Goal: Task Accomplishment & Management: Manage account settings

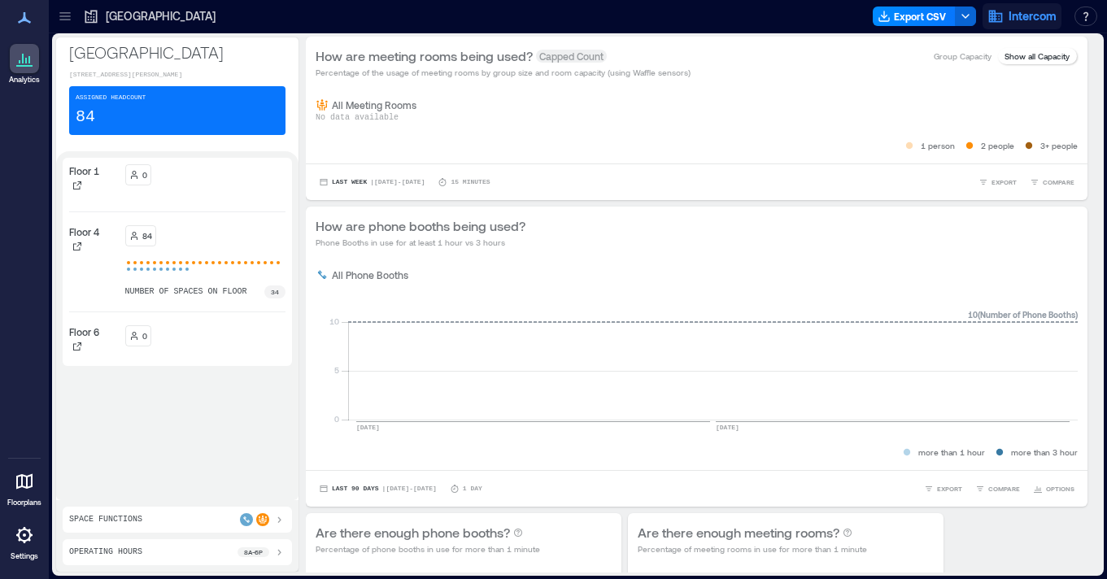
click at [1005, 25] on button "Intercom" at bounding box center [1022, 16] width 79 height 26
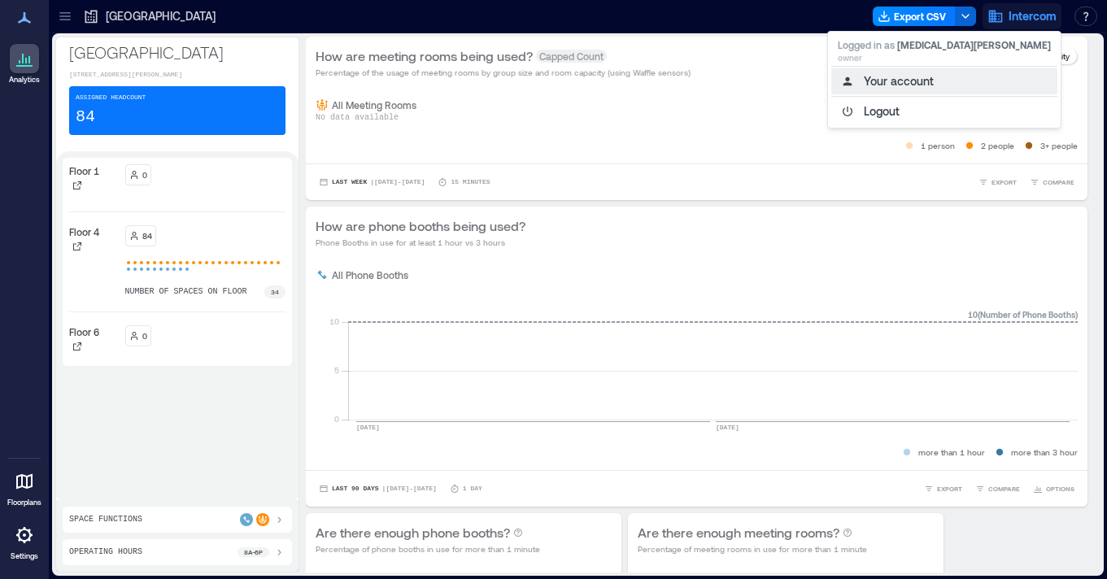
click at [1001, 80] on button "Your account" at bounding box center [944, 81] width 226 height 26
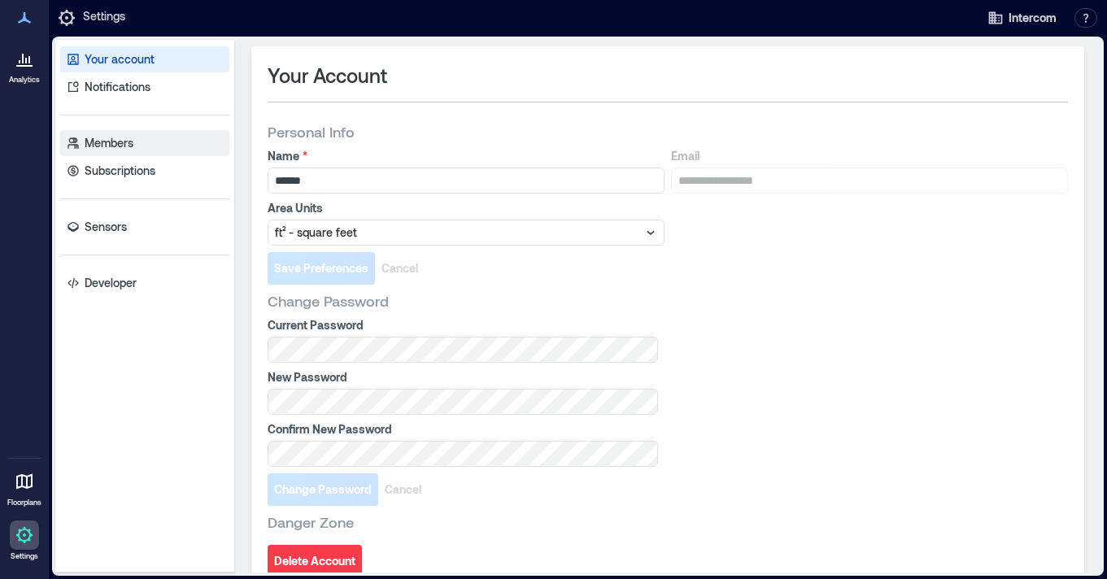
click at [165, 149] on link "Members" at bounding box center [144, 143] width 169 height 26
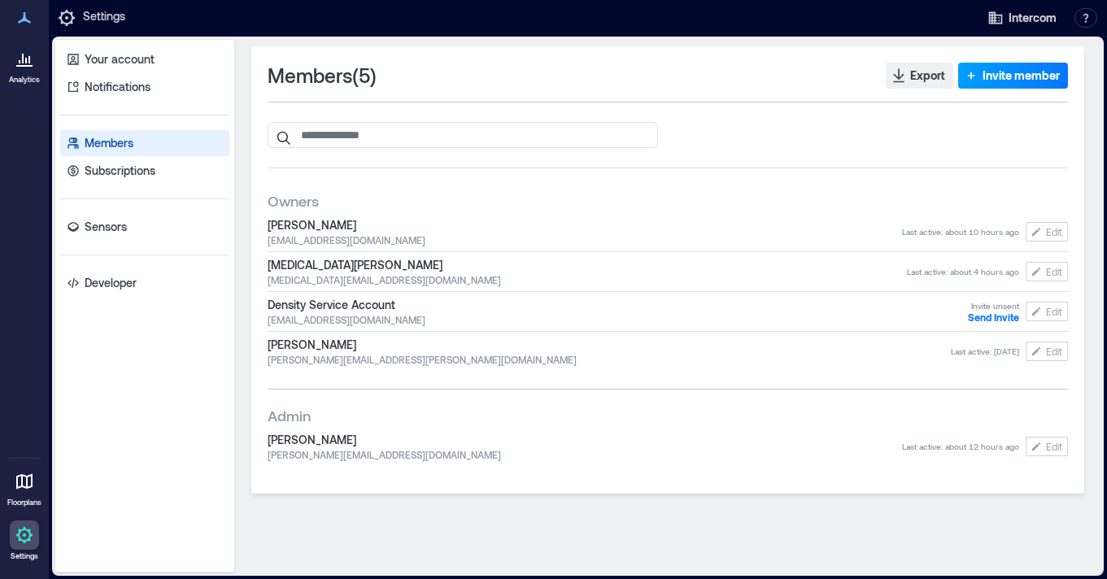
click at [1030, 74] on span "Invite member" at bounding box center [1021, 76] width 77 height 16
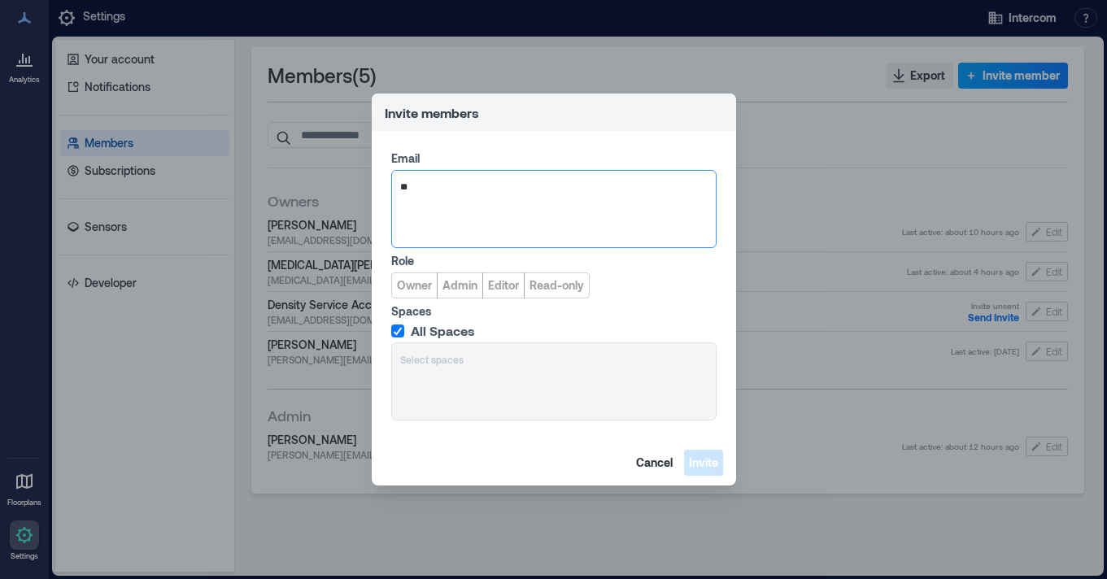
type input "*"
paste input "**********"
type input "**********"
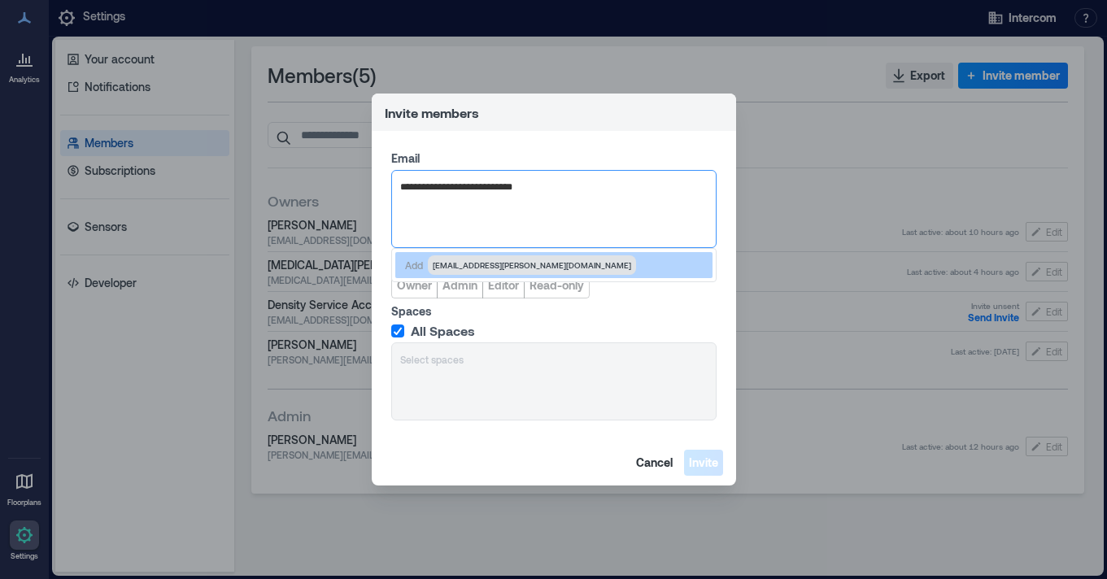
click at [444, 264] on span "[EMAIL_ADDRESS][PERSON_NAME][DOMAIN_NAME]" at bounding box center [532, 265] width 198 height 13
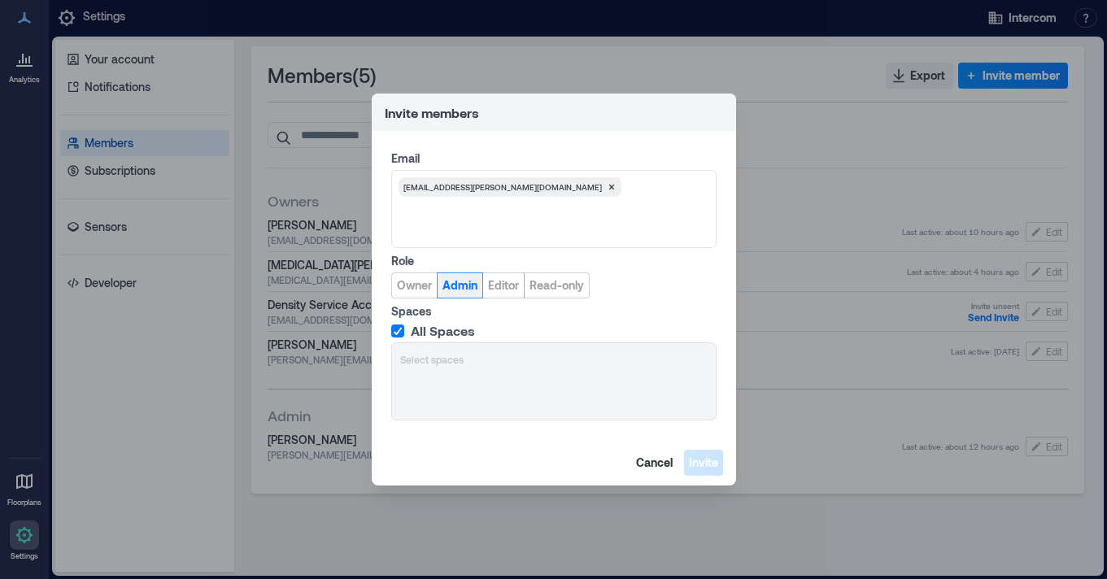
click at [458, 279] on span "Admin" at bounding box center [460, 285] width 35 height 16
click at [693, 455] on span "Invite" at bounding box center [703, 463] width 29 height 16
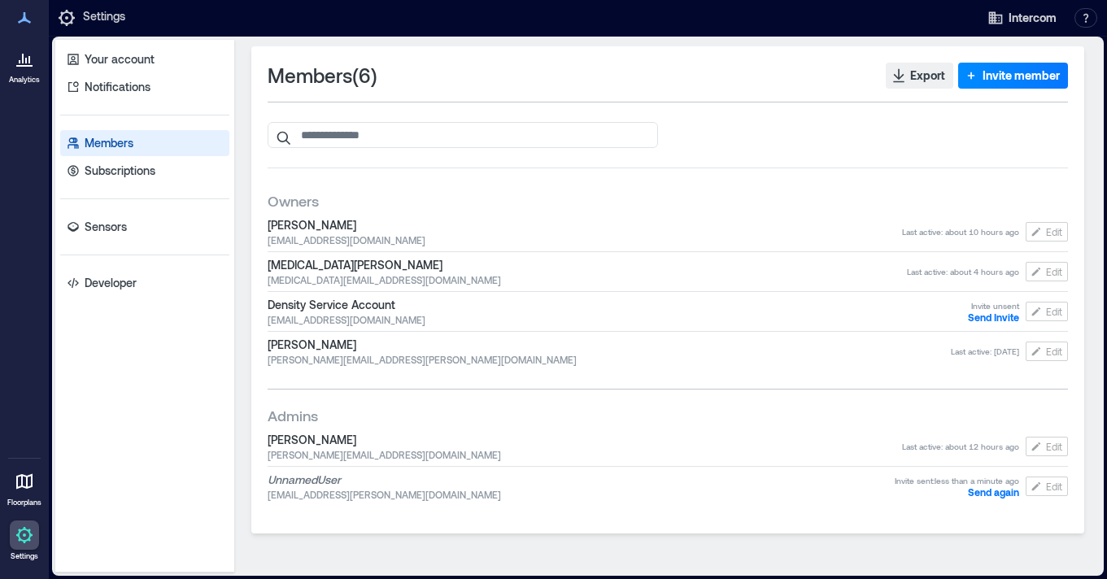
click at [33, 65] on icon at bounding box center [25, 59] width 20 height 20
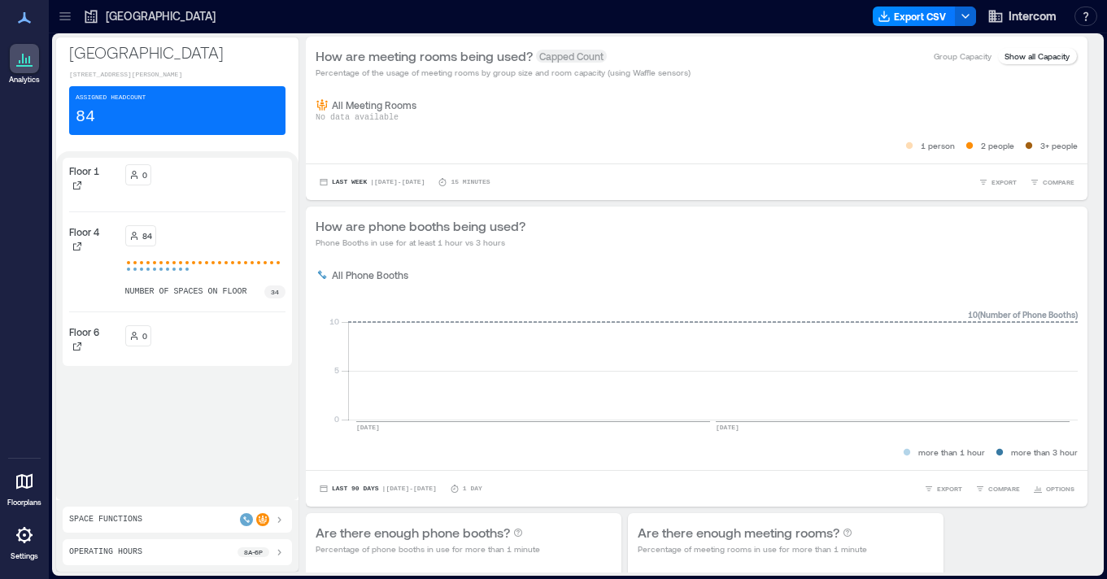
click at [211, 246] on div "84 number of spaces on floor 34" at bounding box center [205, 261] width 161 height 73
click at [193, 194] on div "0" at bounding box center [205, 181] width 161 height 34
click at [76, 187] on icon at bounding box center [77, 186] width 10 height 10
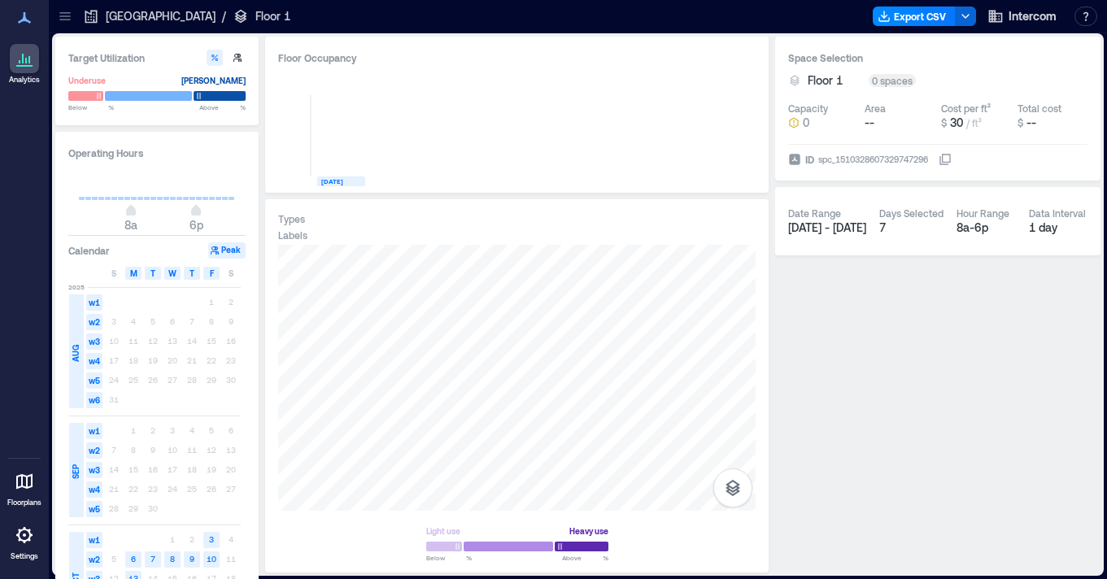
click at [30, 55] on icon at bounding box center [25, 59] width 20 height 20
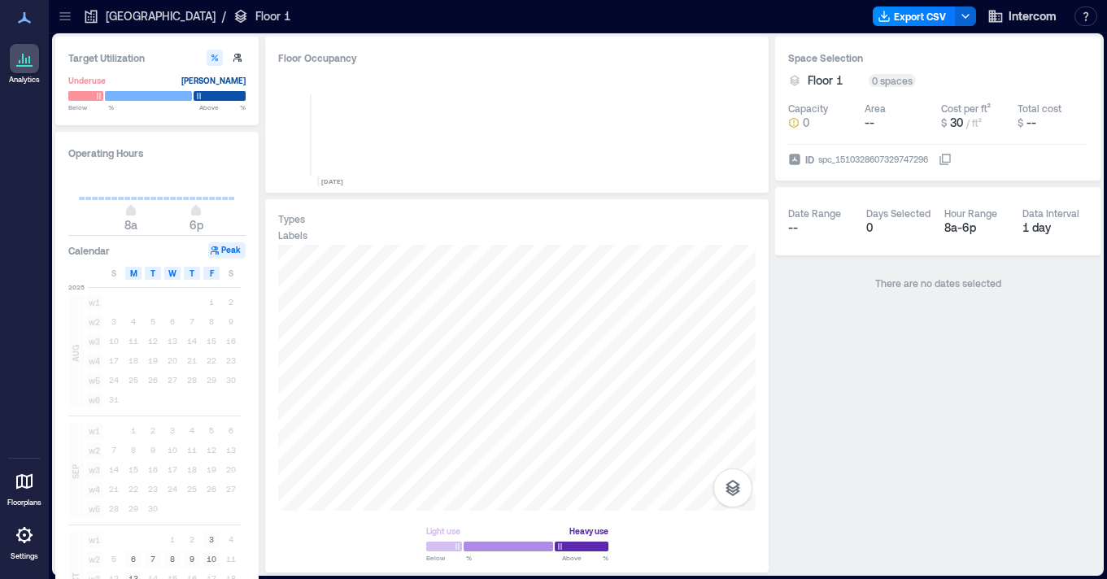
click at [63, 21] on icon at bounding box center [65, 16] width 16 height 16
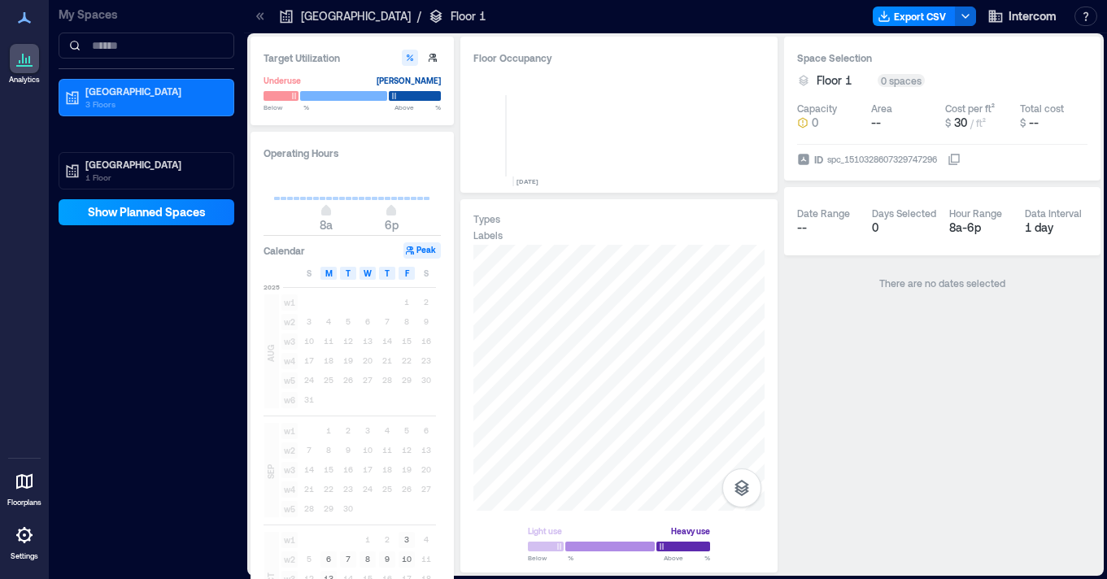
click at [142, 203] on button "Show Planned Spaces" at bounding box center [147, 212] width 176 height 26
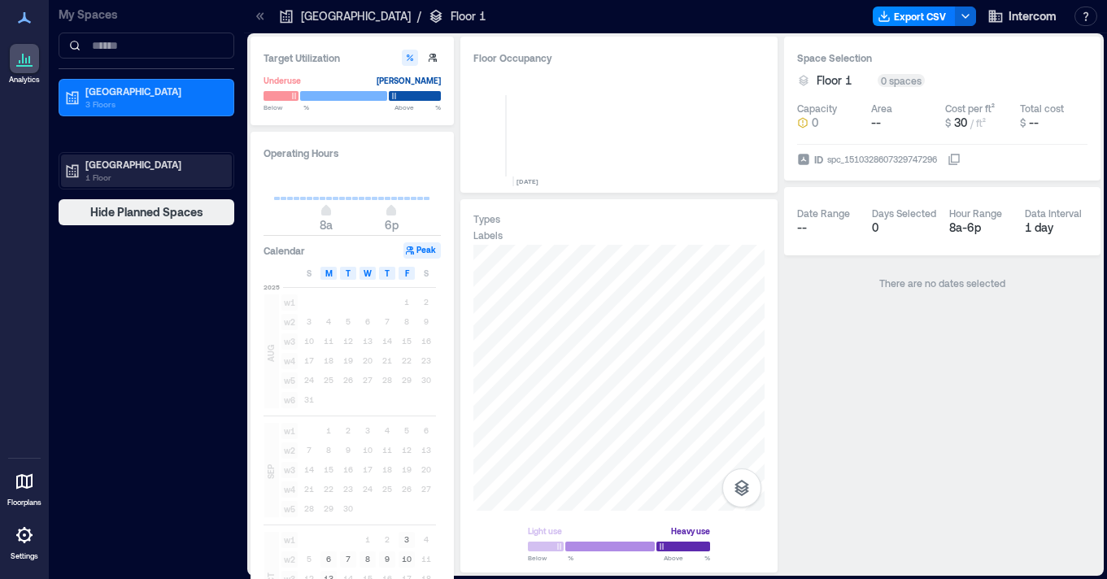
click at [144, 177] on p "1 Floor" at bounding box center [153, 177] width 137 height 13
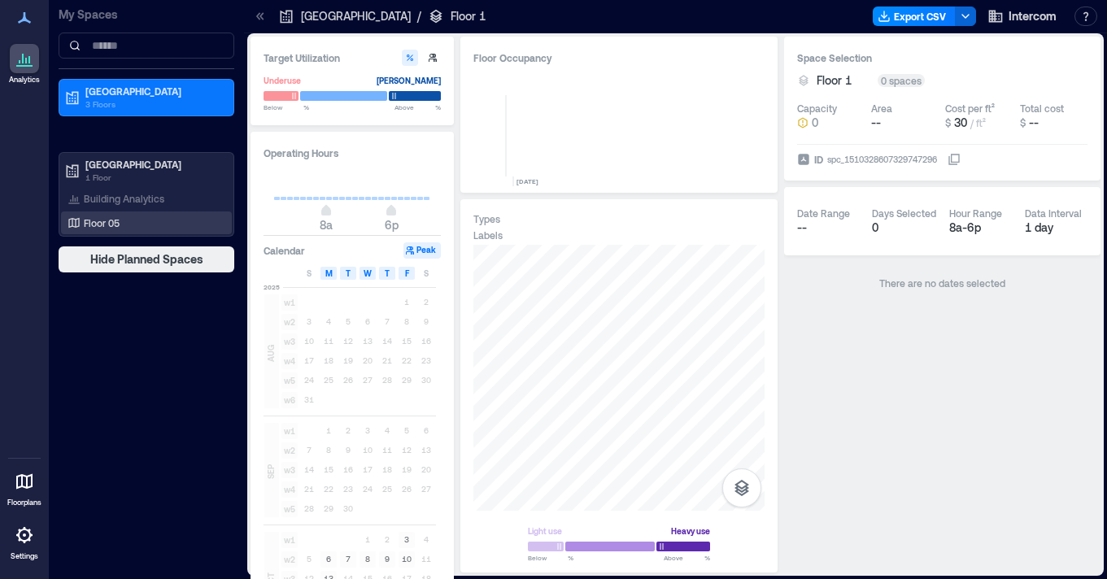
click at [152, 220] on div "Floor 05" at bounding box center [143, 223] width 158 height 16
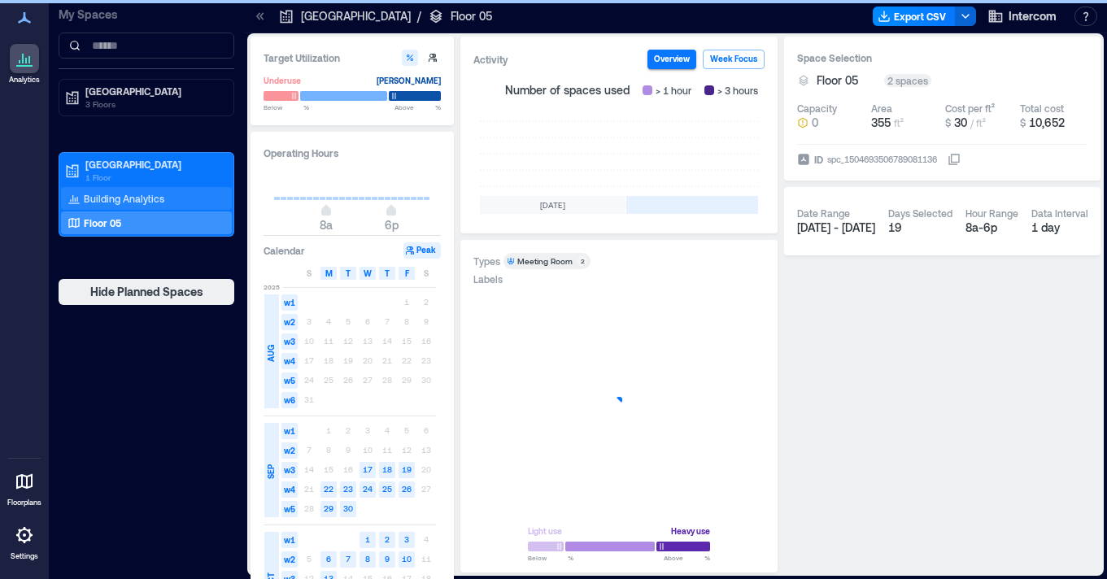
scroll to position [0, 600]
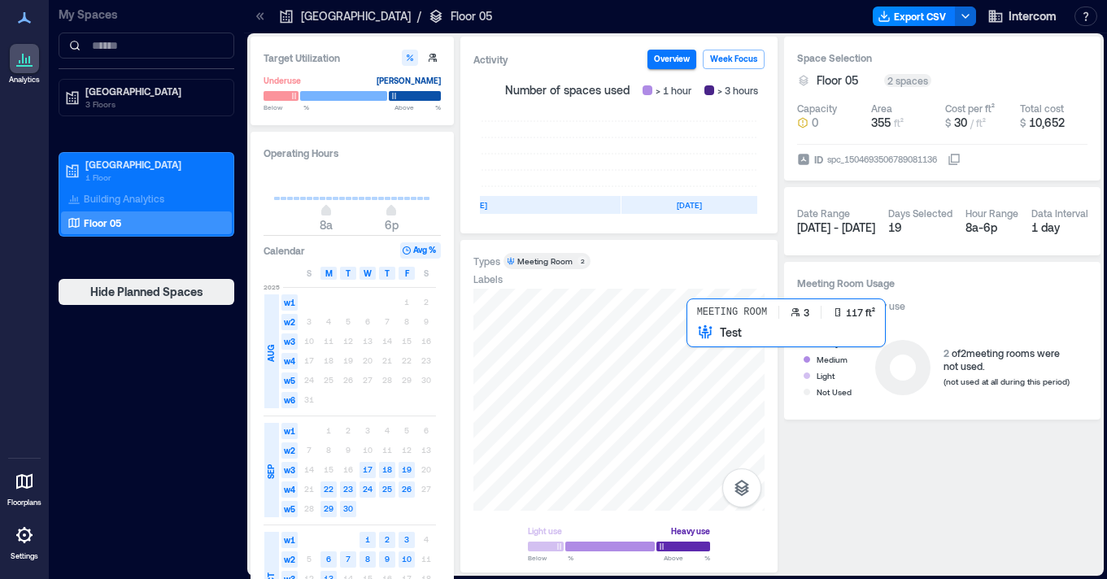
click at [697, 334] on div at bounding box center [618, 400] width 291 height 222
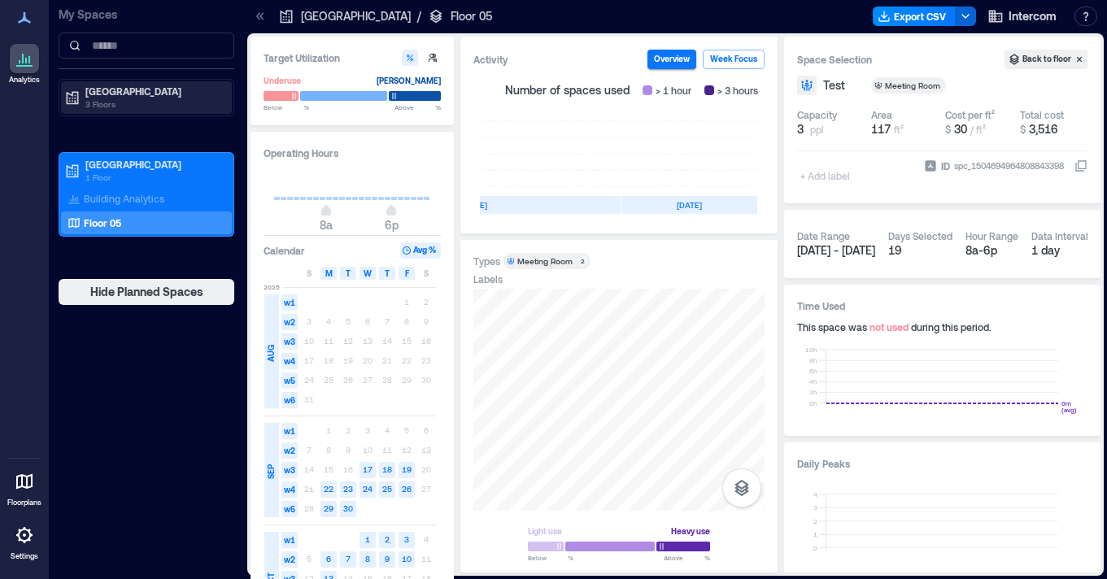
click at [147, 91] on p "[GEOGRAPHIC_DATA]" at bounding box center [153, 91] width 137 height 13
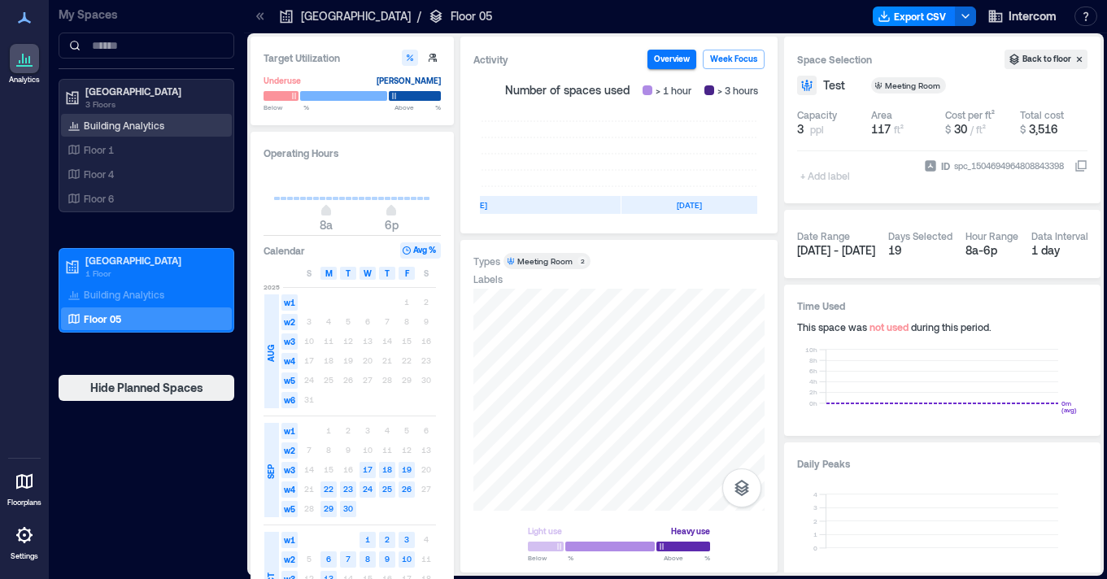
click at [118, 129] on p "Building Analytics" at bounding box center [124, 125] width 81 height 13
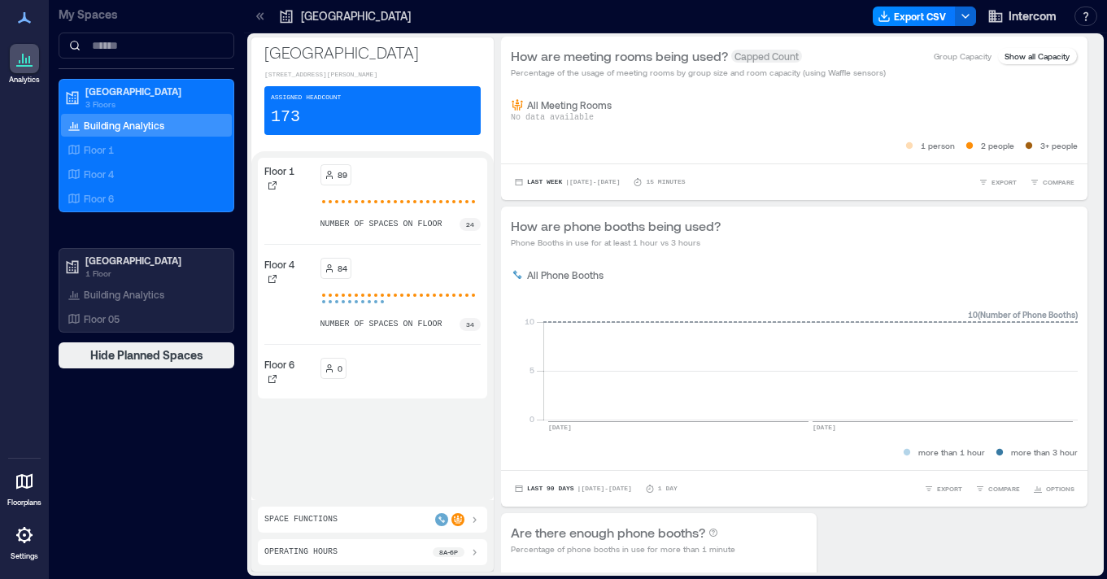
click at [354, 526] on div "Space Functions" at bounding box center [372, 519] width 216 height 13
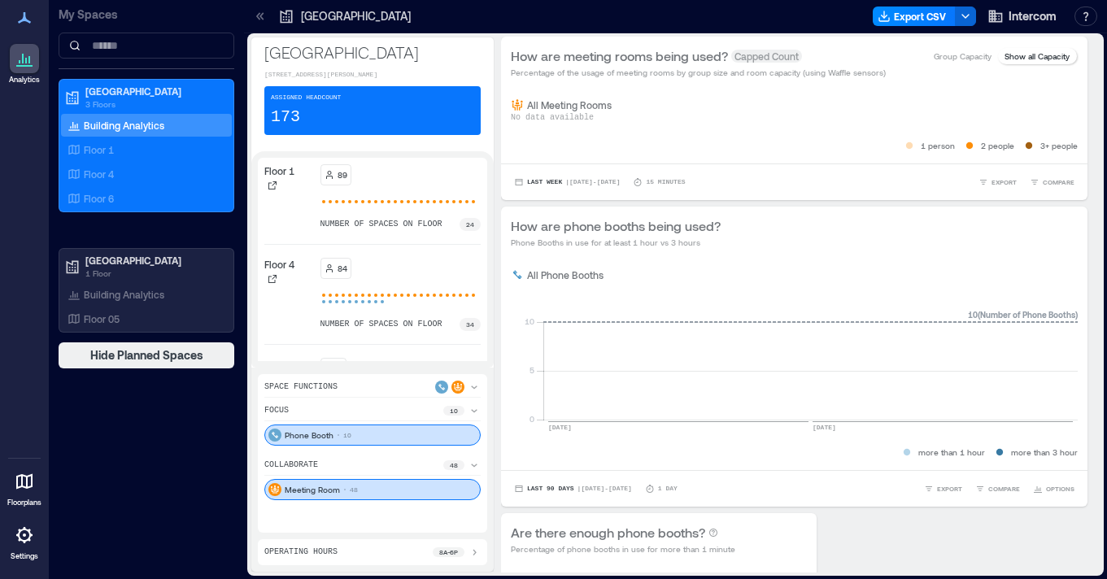
click at [365, 549] on div "Operating Hours 8a - 6p" at bounding box center [372, 552] width 216 height 13
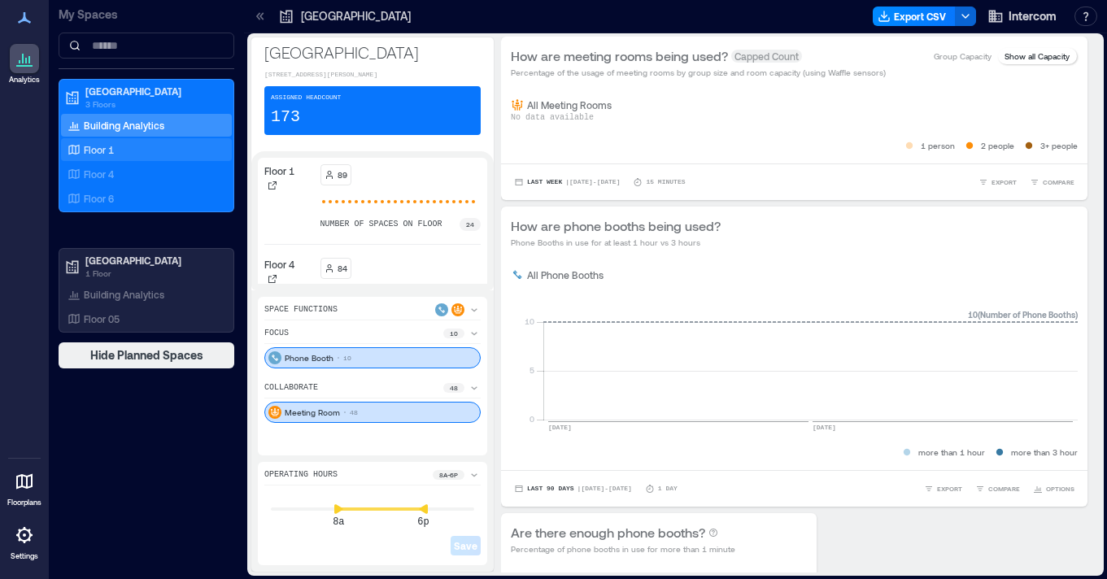
click at [156, 149] on div "Floor 1" at bounding box center [143, 150] width 158 height 16
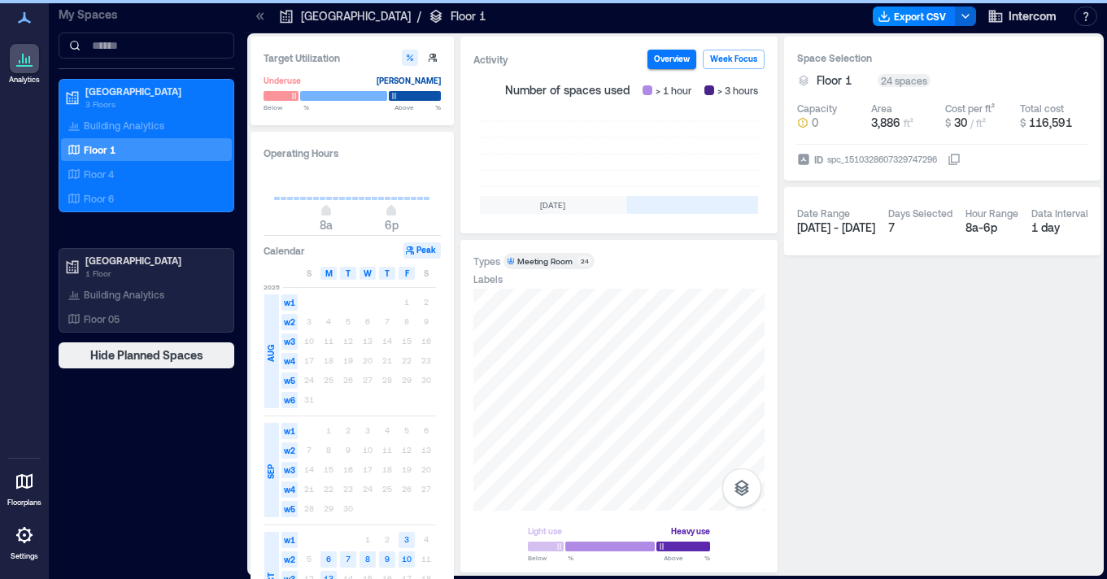
scroll to position [0, 600]
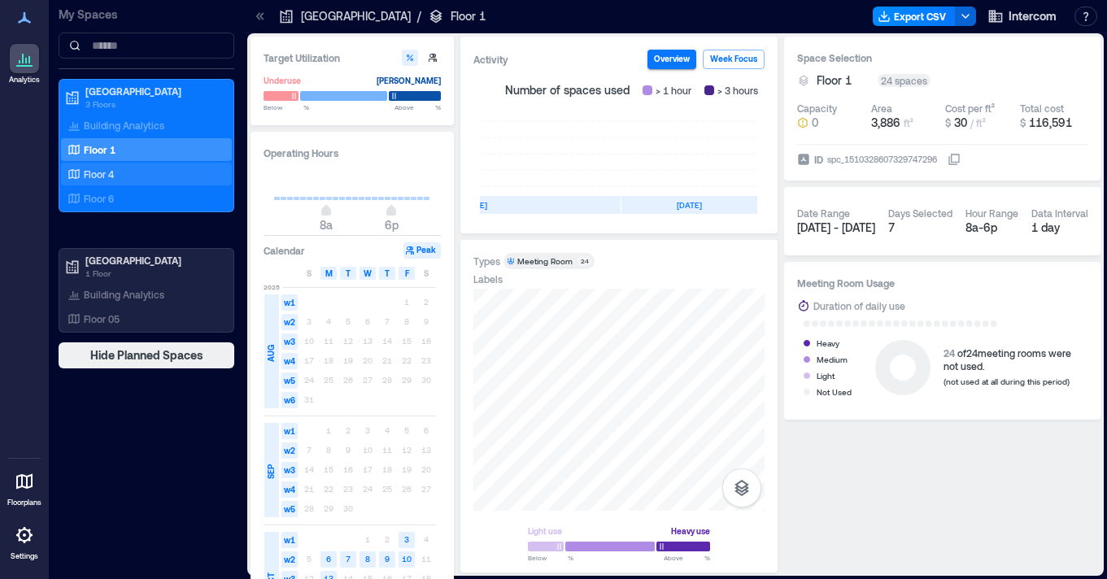
click at [159, 171] on div "Floor 4" at bounding box center [143, 174] width 158 height 16
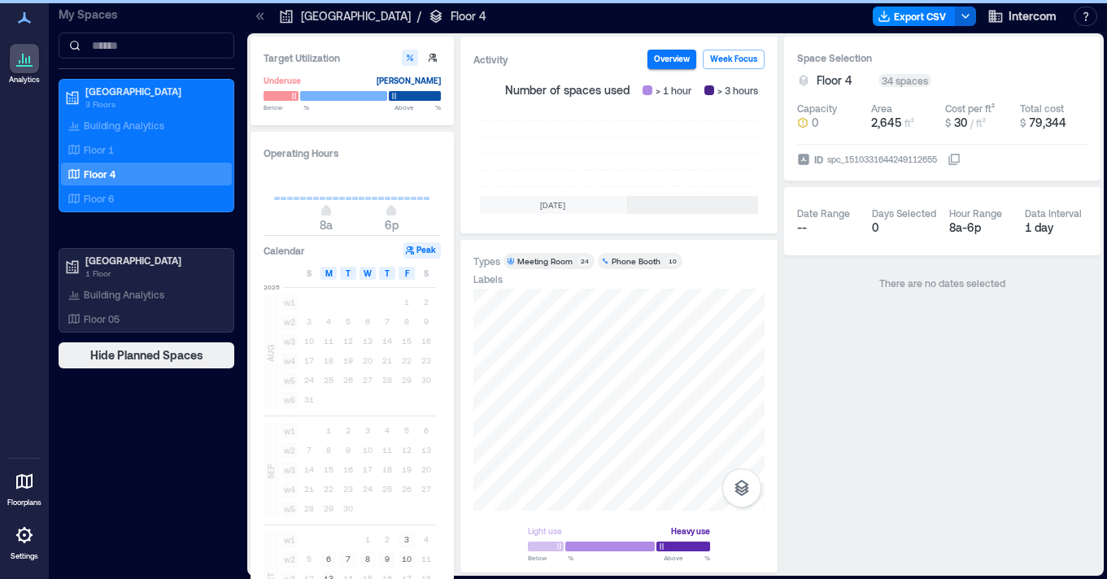
scroll to position [0, 600]
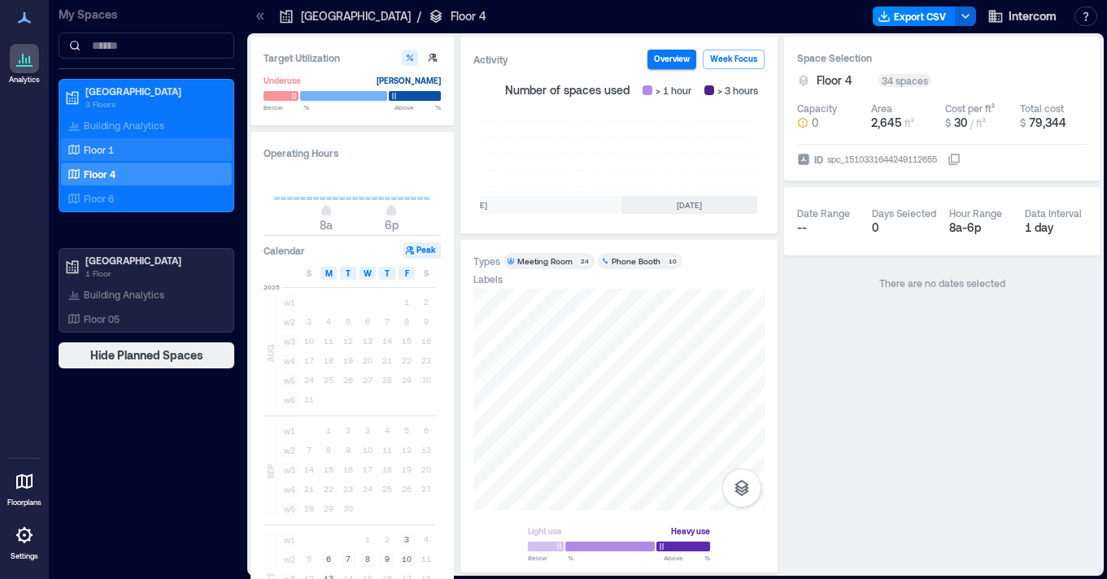
click at [163, 155] on div "Floor 1" at bounding box center [143, 150] width 158 height 16
